Goal: Task Accomplishment & Management: Manage account settings

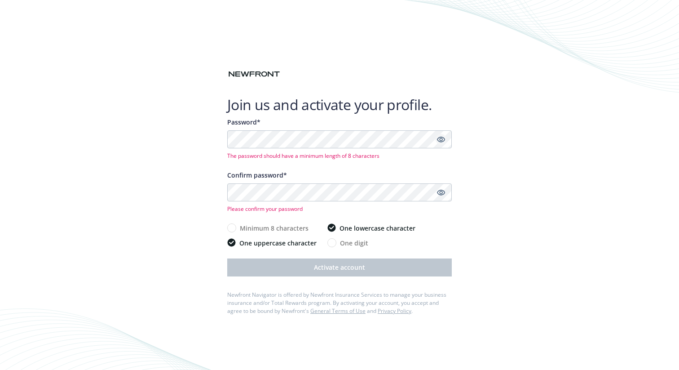
click at [443, 137] on icon "Show password" at bounding box center [441, 140] width 8 height 6
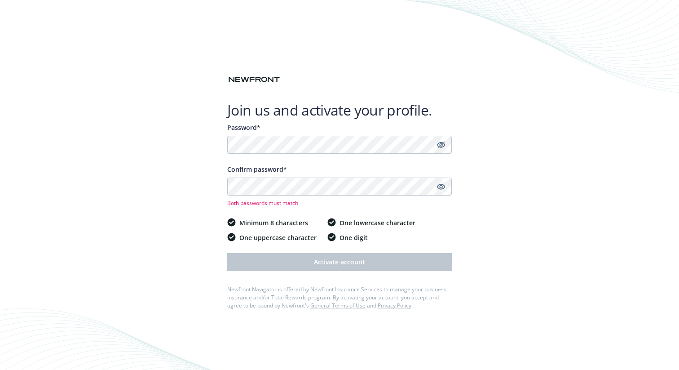
click at [437, 188] on icon "Show password" at bounding box center [441, 186] width 8 height 8
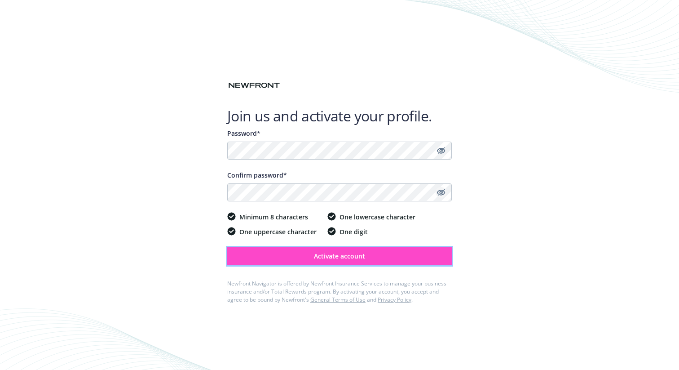
click at [341, 256] on span "Activate account" at bounding box center [339, 255] width 51 height 9
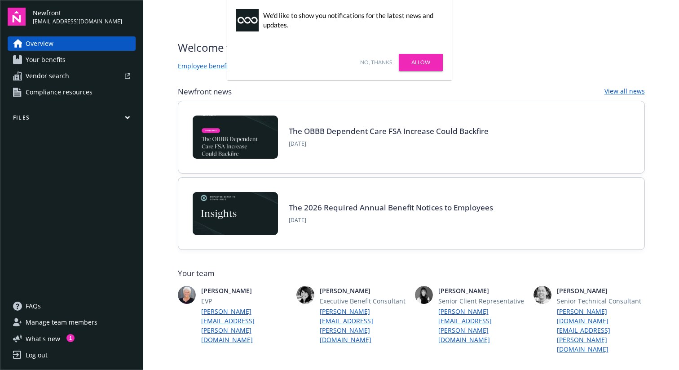
click at [128, 118] on icon "button" at bounding box center [127, 117] width 4 height 2
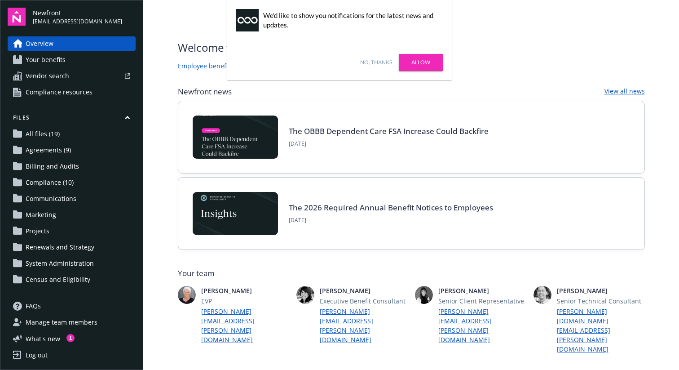
click at [384, 67] on div "No, thanks [PERSON_NAME]" at bounding box center [339, 62] width 225 height 35
click at [385, 61] on link "No, thanks" at bounding box center [376, 62] width 32 height 8
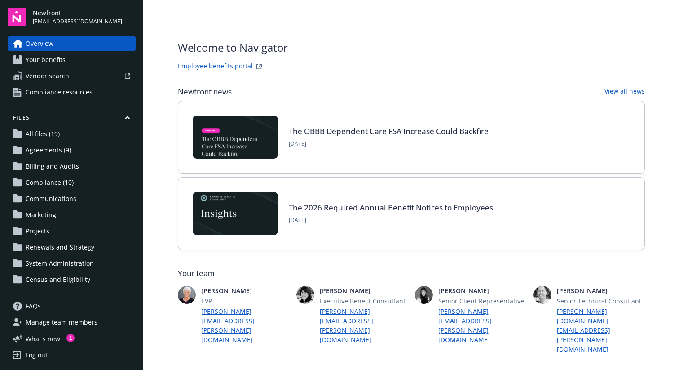
click at [96, 21] on span "[EMAIL_ADDRESS][DOMAIN_NAME]" at bounding box center [77, 22] width 89 height 8
